Goal: Navigation & Orientation: Find specific page/section

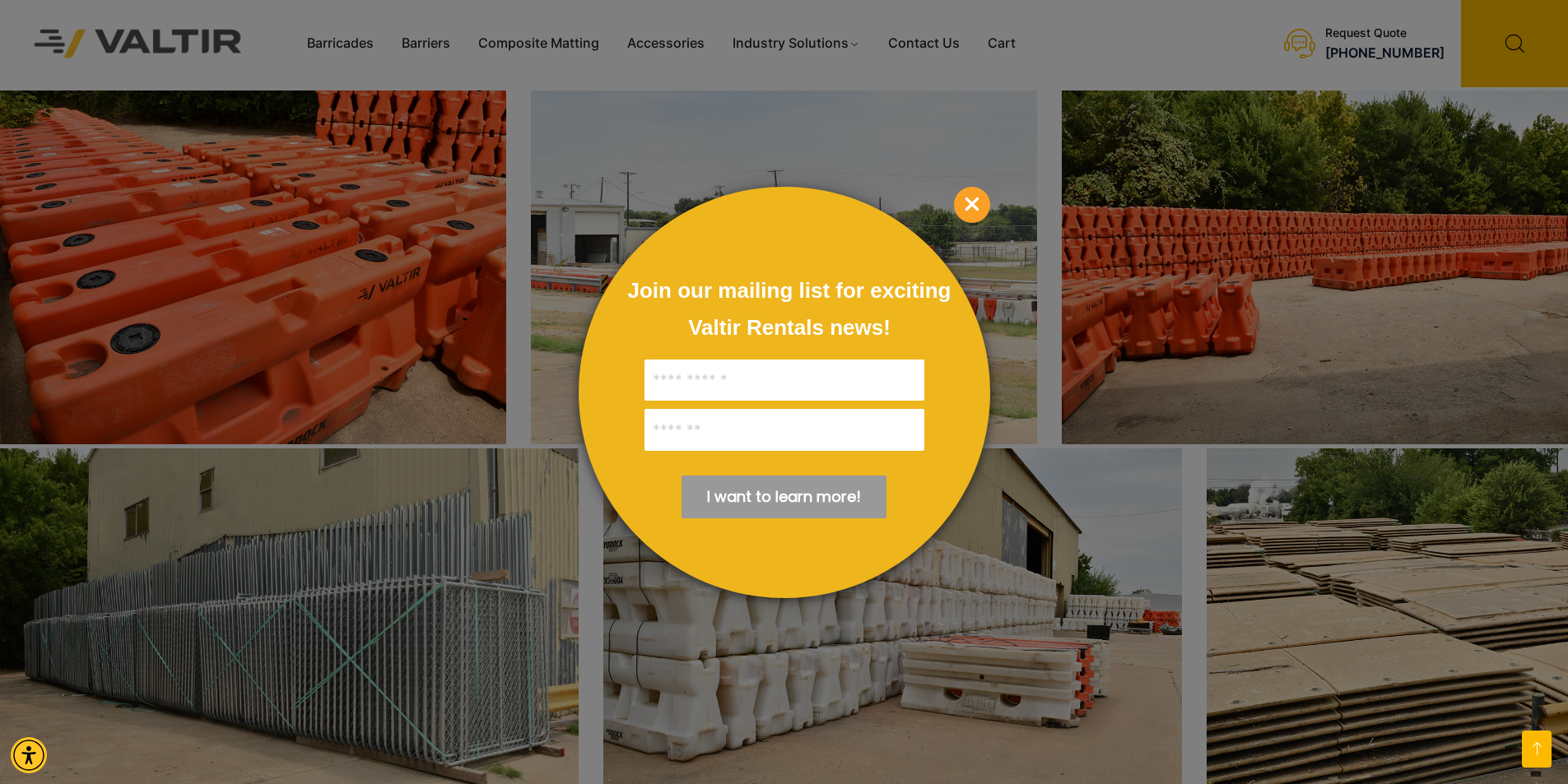
scroll to position [2715, 0]
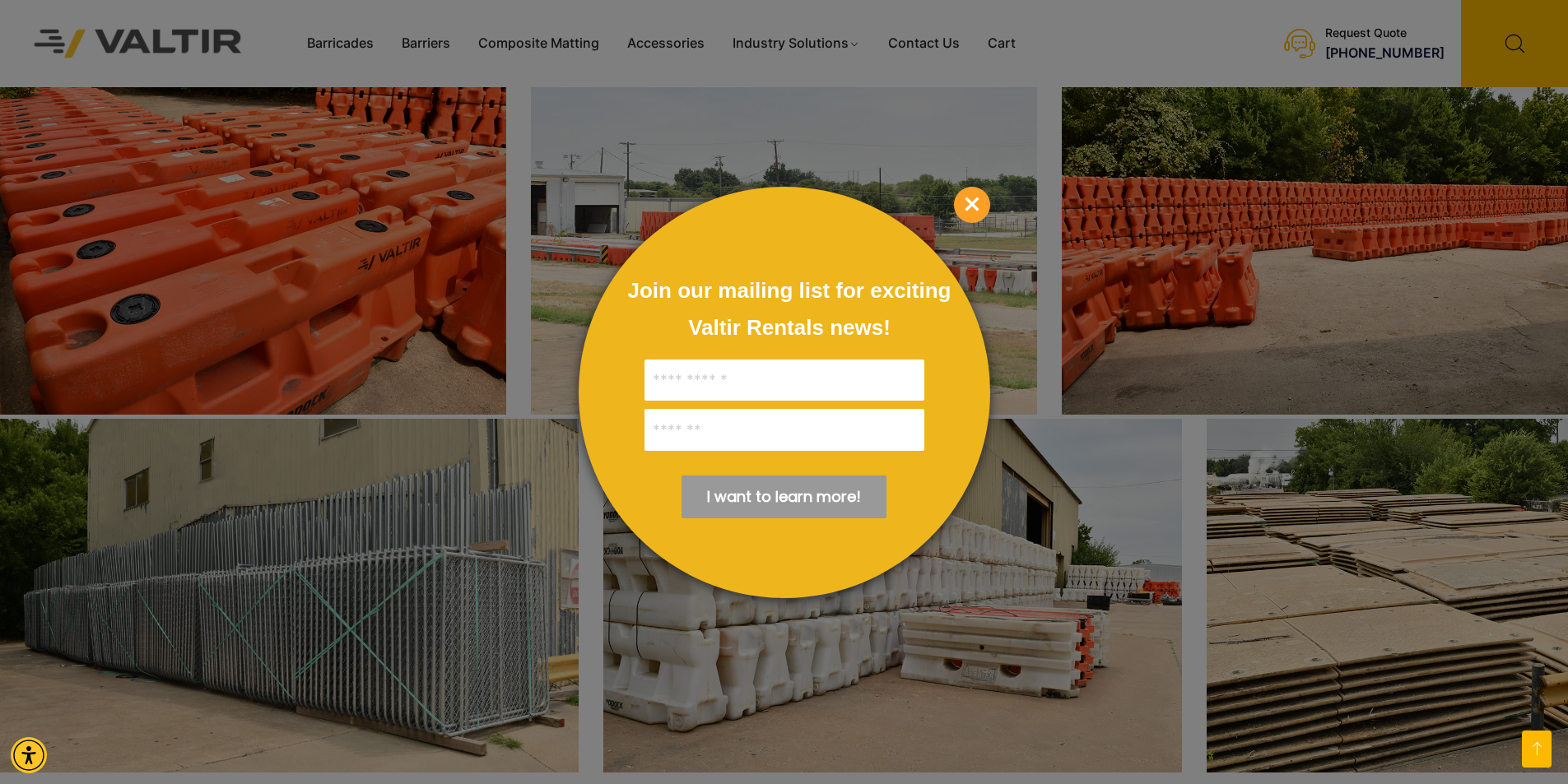
click at [966, 201] on span "×" at bounding box center [972, 205] width 36 height 36
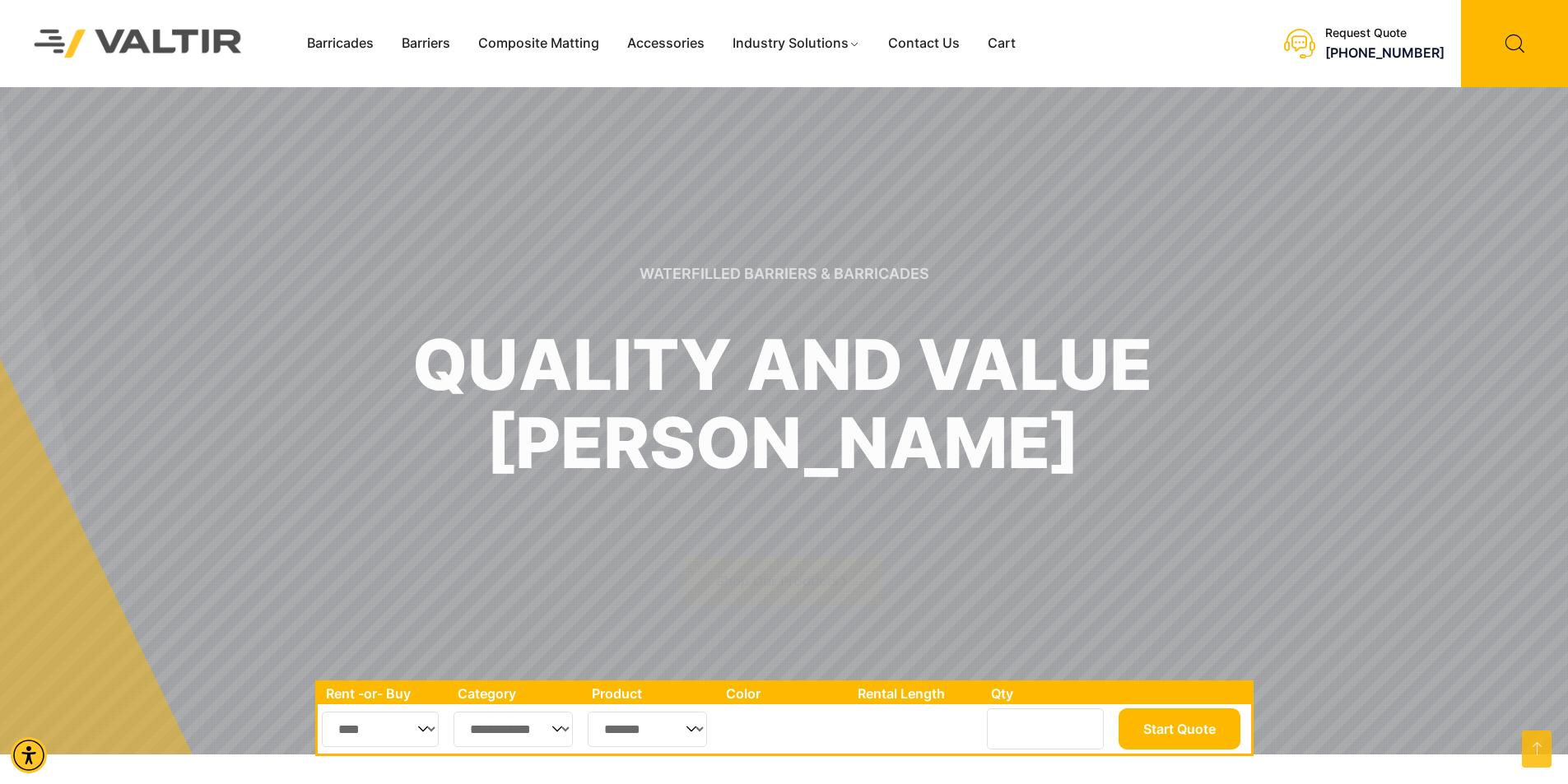
scroll to position [0, 0]
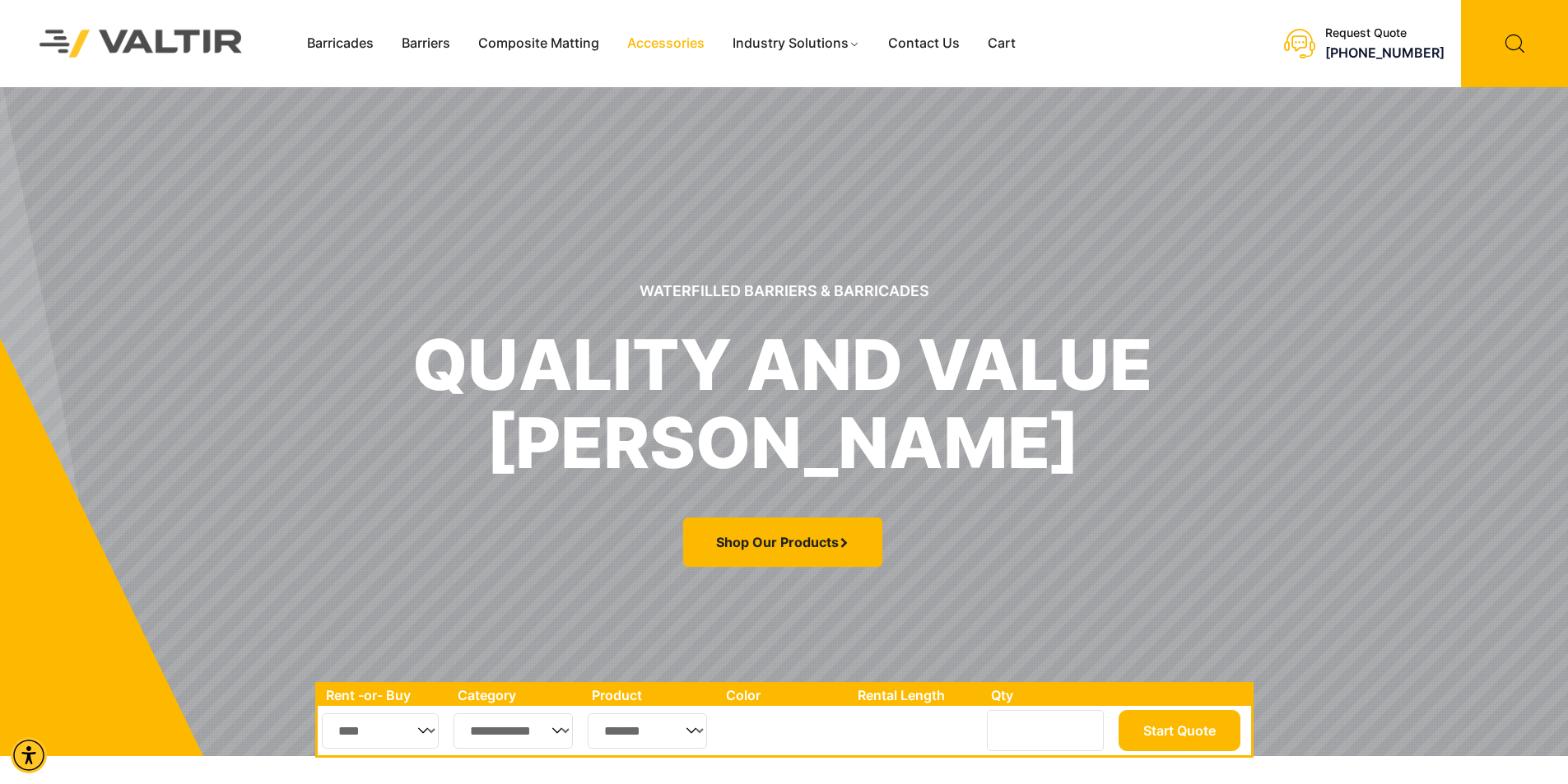
click at [699, 41] on link "Accessories" at bounding box center [666, 43] width 106 height 25
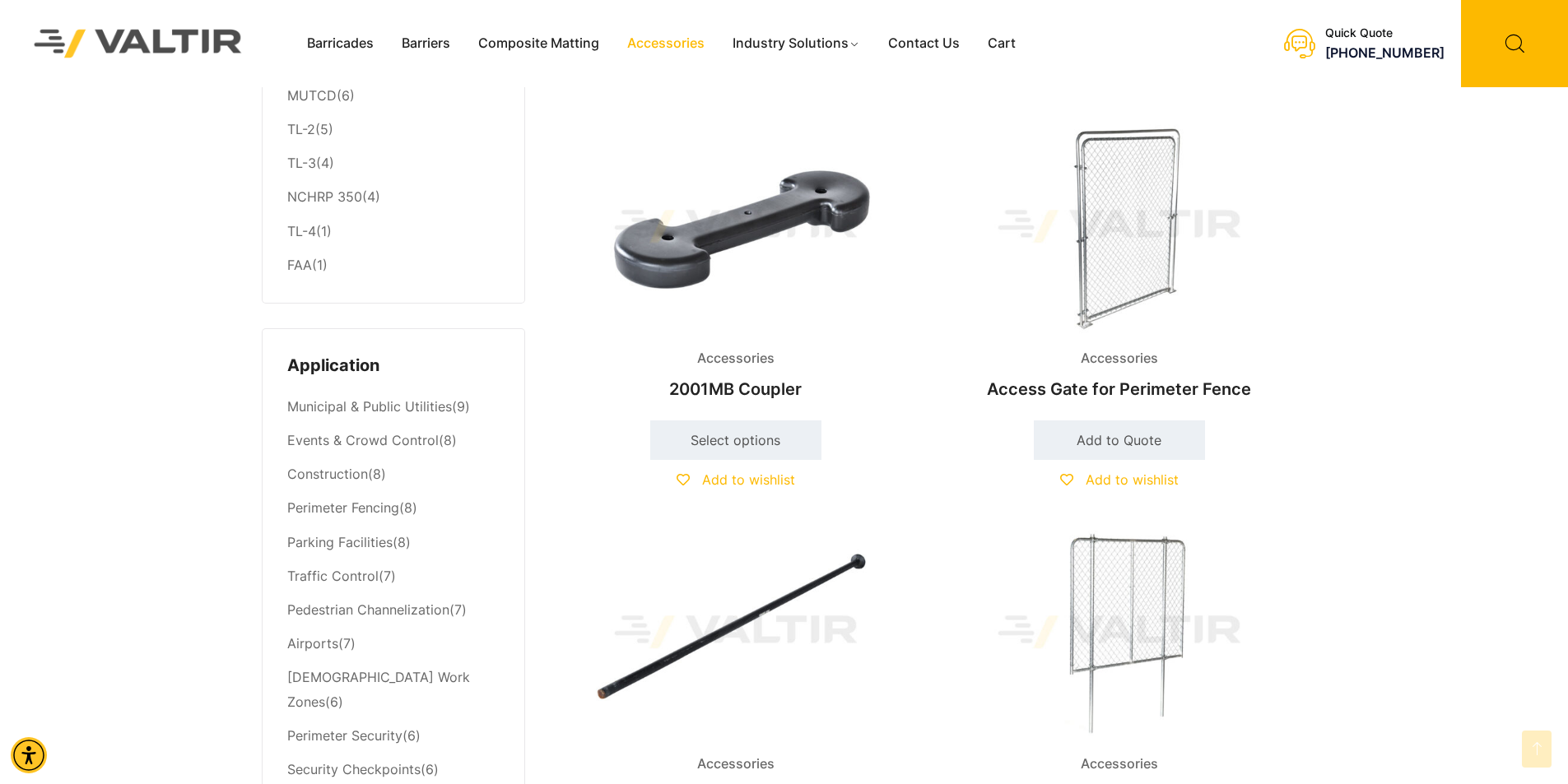
scroll to position [411, 0]
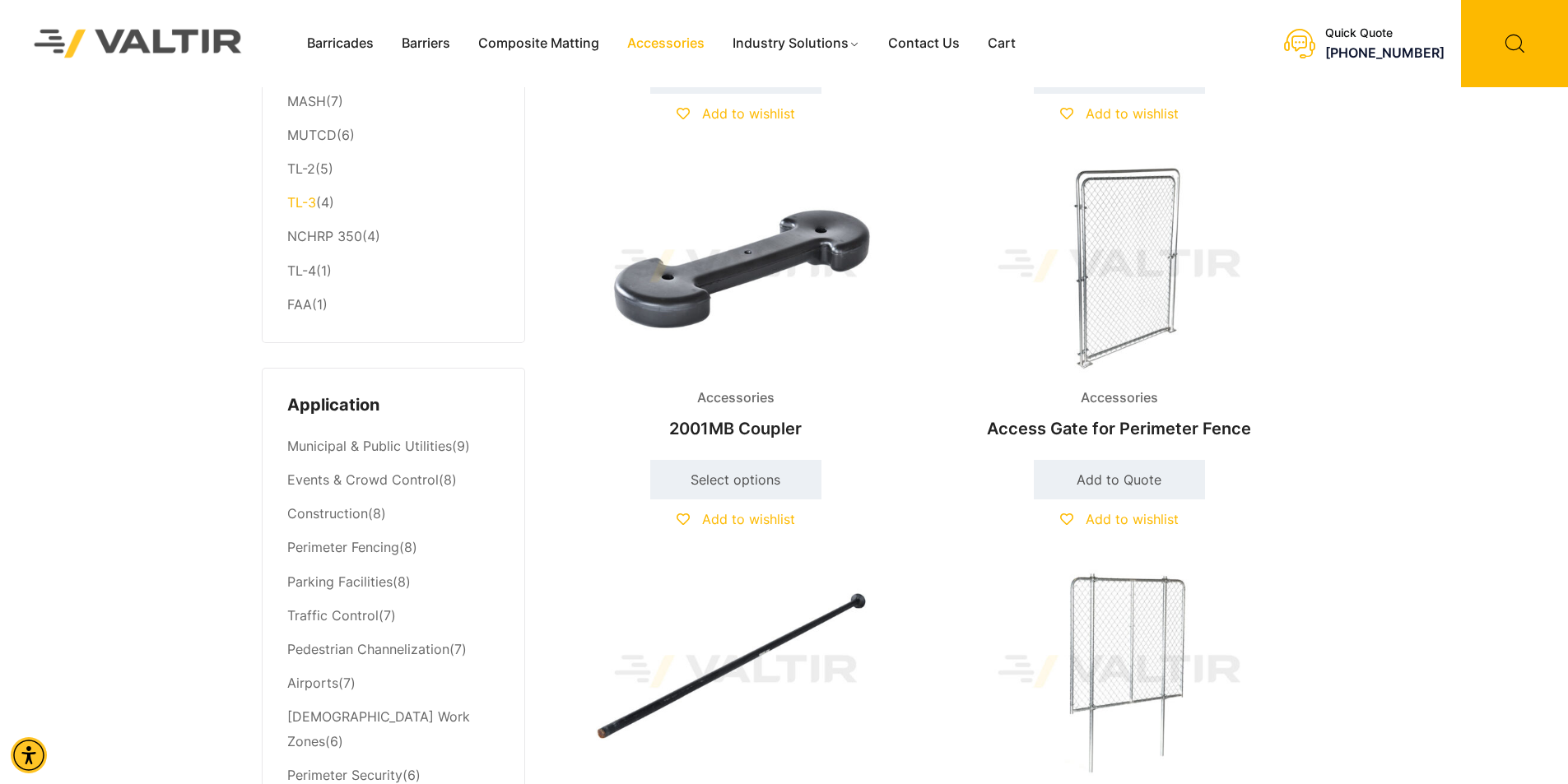
click at [306, 201] on link "TL-3" at bounding box center [302, 202] width 29 height 16
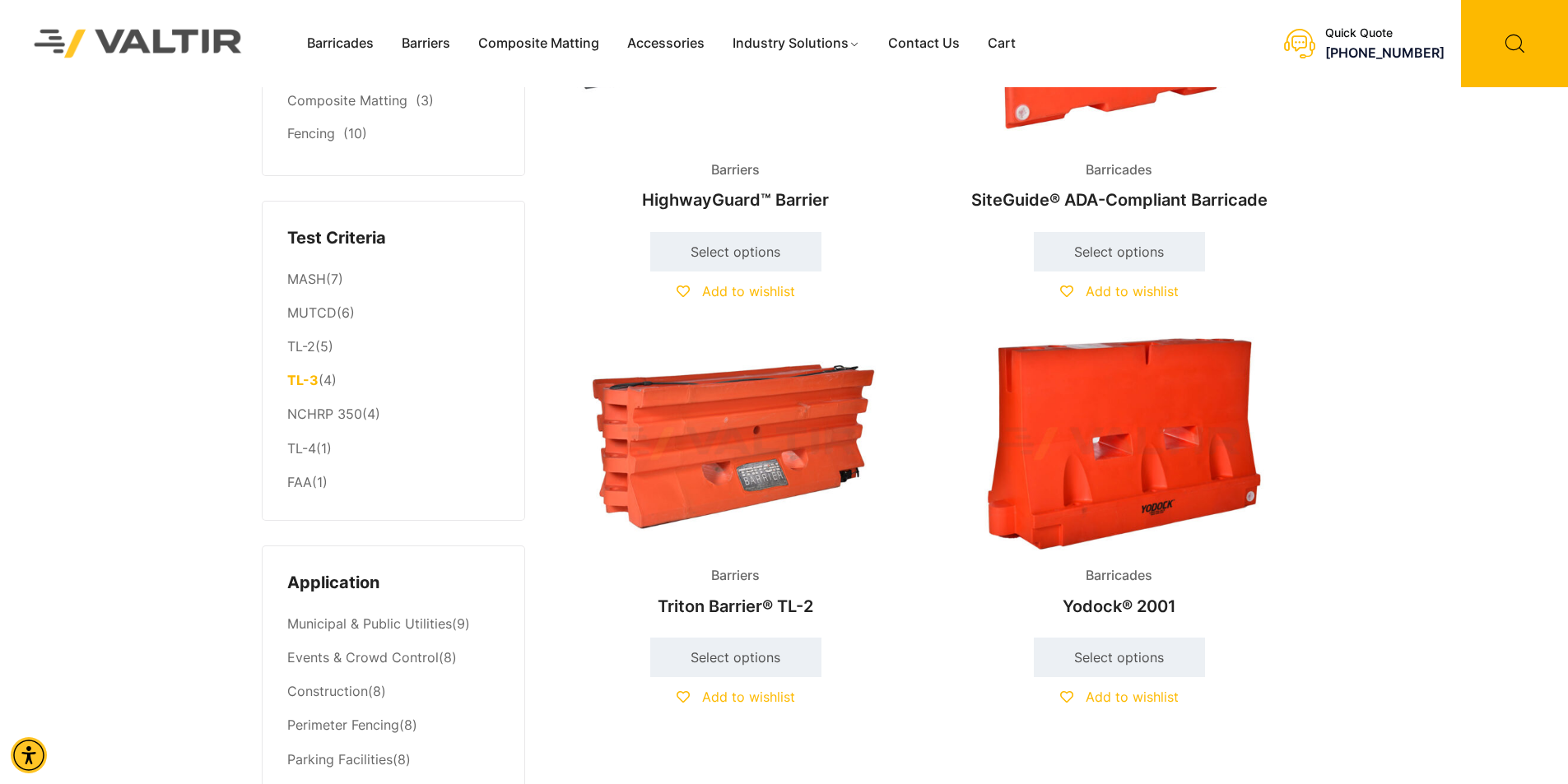
scroll to position [247, 0]
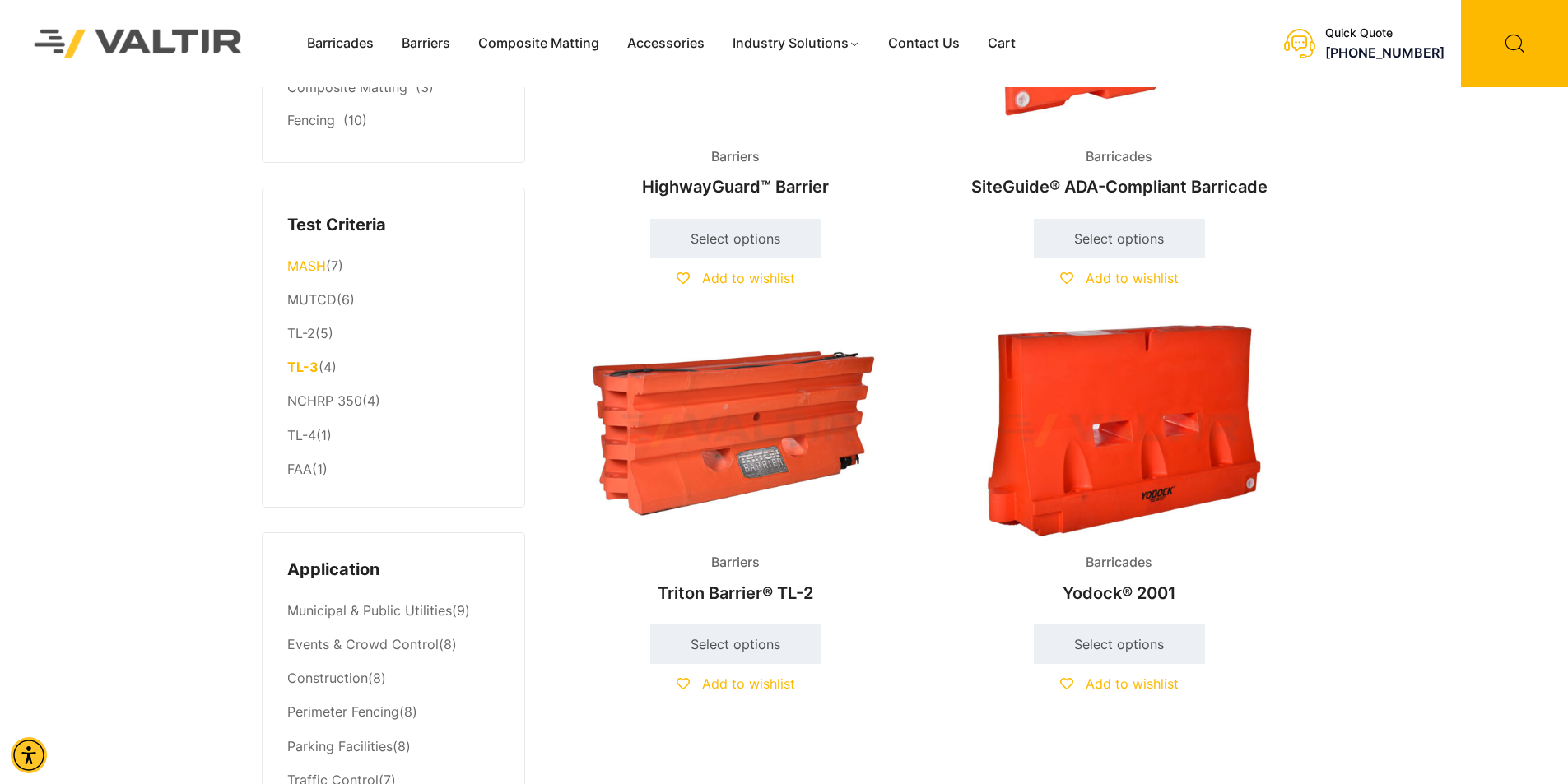
click at [310, 271] on link "MASH" at bounding box center [307, 266] width 39 height 16
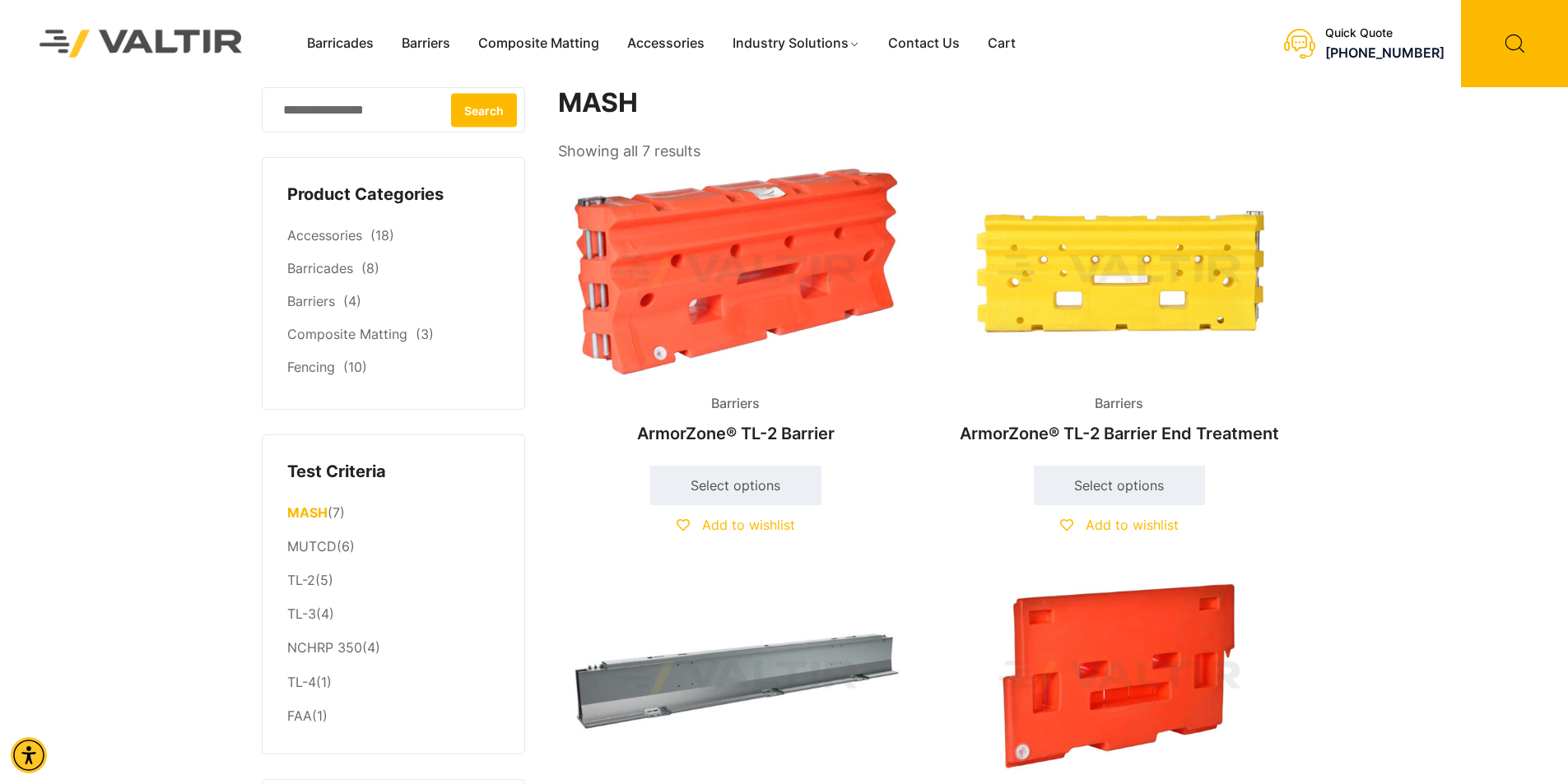
click at [151, 47] on img at bounding box center [140, 43] width 246 height 70
